Goal: Information Seeking & Learning: Learn about a topic

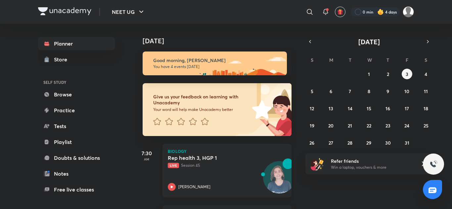
click at [220, 177] on div "Rep health 3, HGP 1 Live Session 45 [PERSON_NAME]" at bounding box center [220, 173] width 104 height 36
